Goal: Find specific page/section: Find specific page/section

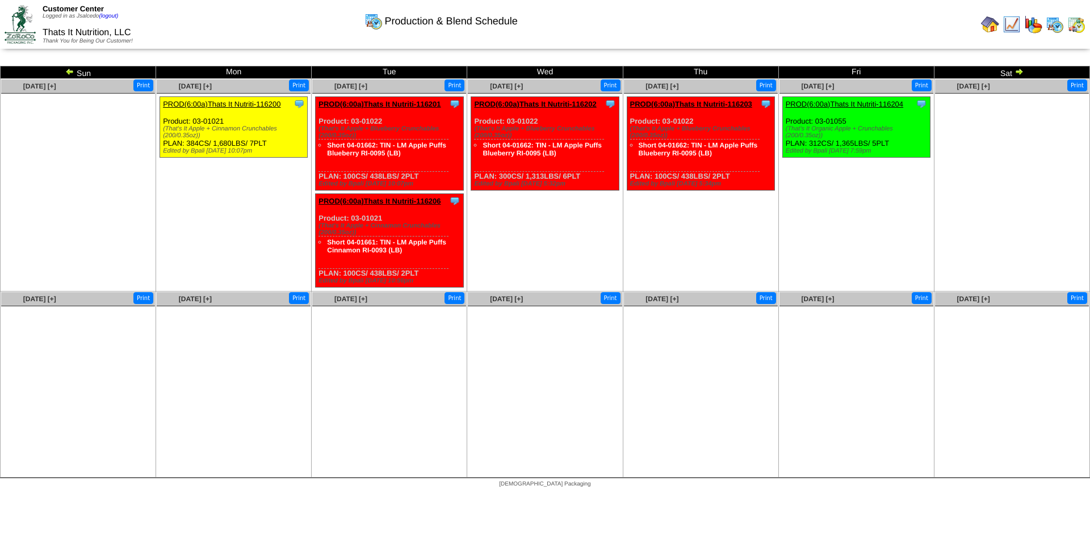
click at [990, 24] on img at bounding box center [990, 24] width 18 height 18
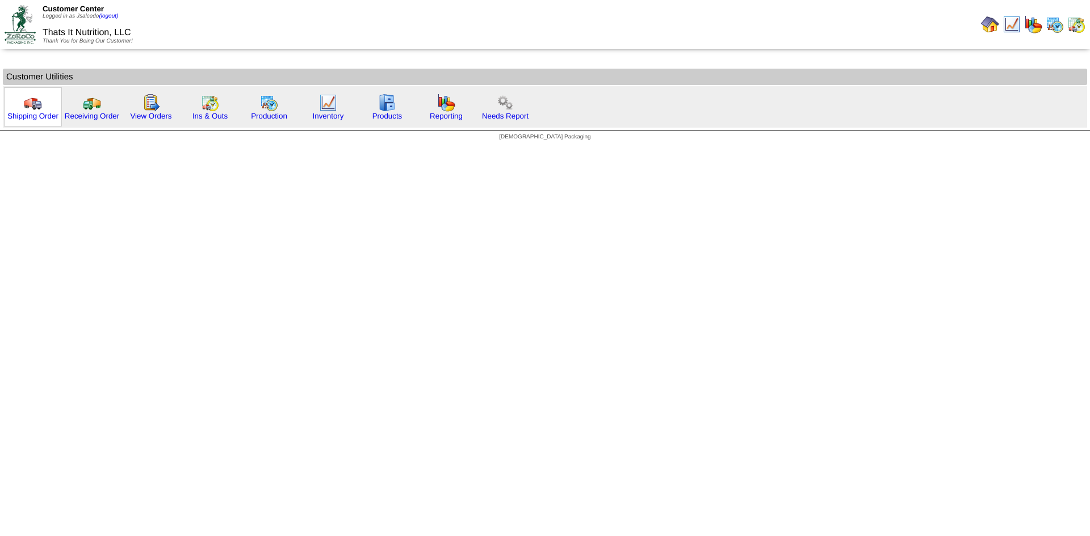
click at [35, 103] on img at bounding box center [33, 103] width 18 height 18
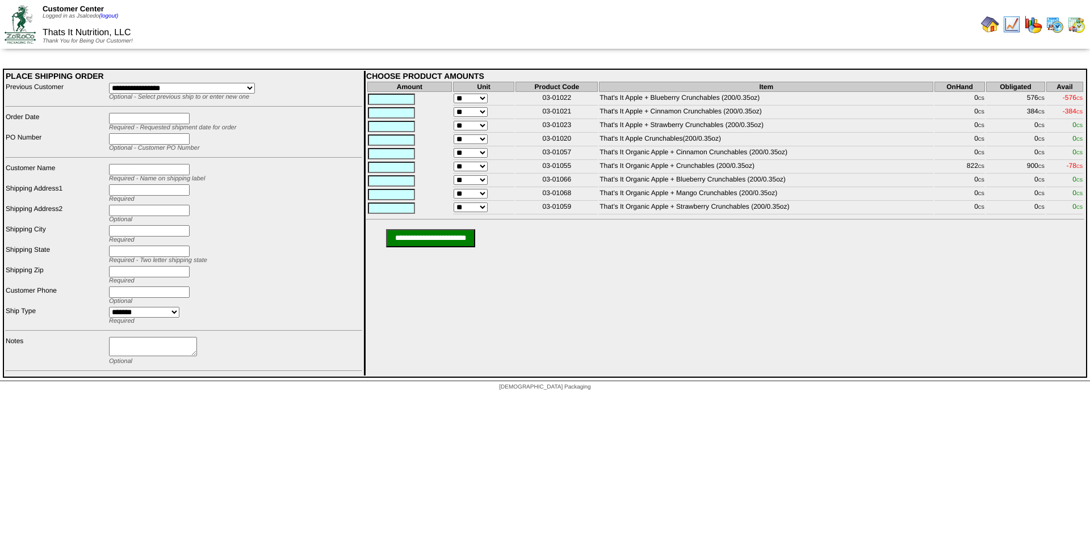
click at [992, 24] on img at bounding box center [990, 24] width 18 height 18
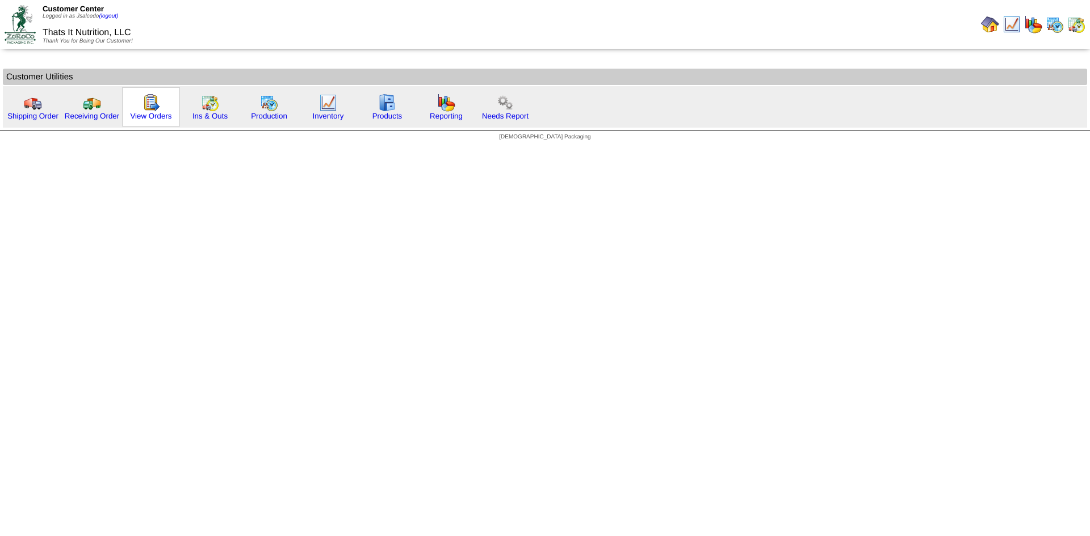
click at [154, 102] on img at bounding box center [151, 103] width 18 height 18
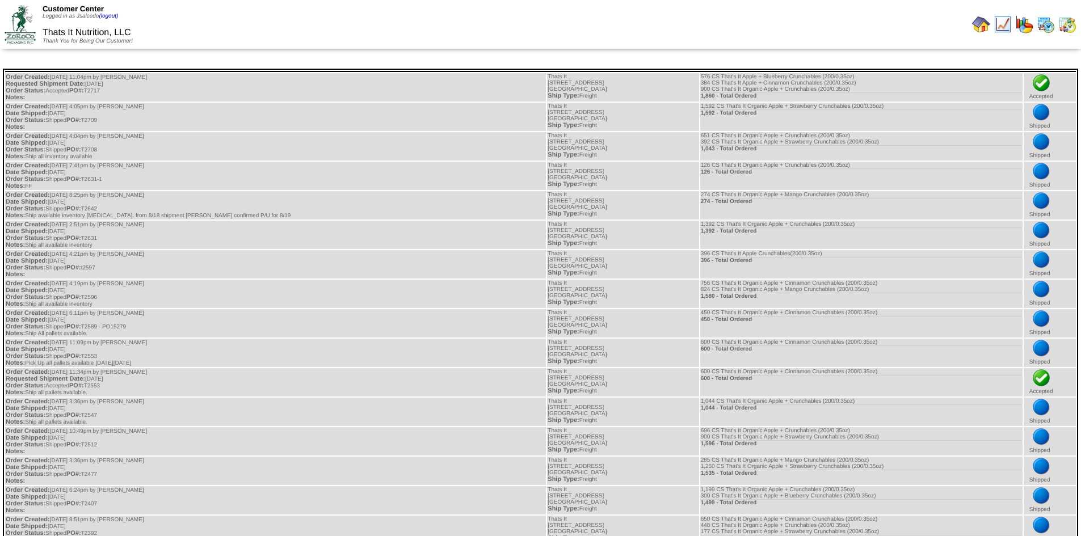
click at [1046, 22] on img at bounding box center [1046, 24] width 18 height 18
